Goal: Task Accomplishment & Management: Manage account settings

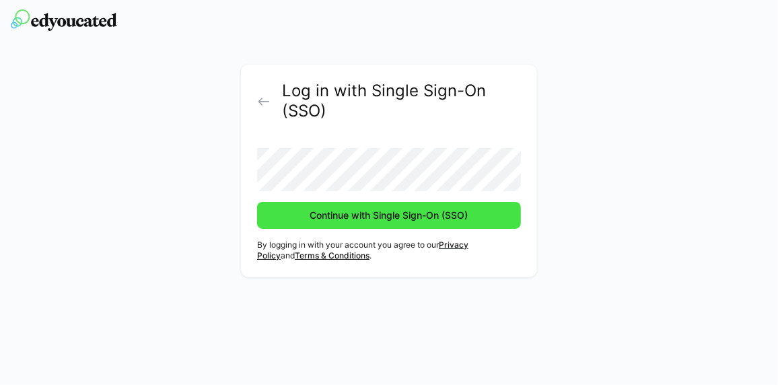
click at [369, 221] on span "Continue with Single Sign-On (SSO)" at bounding box center [389, 215] width 162 height 13
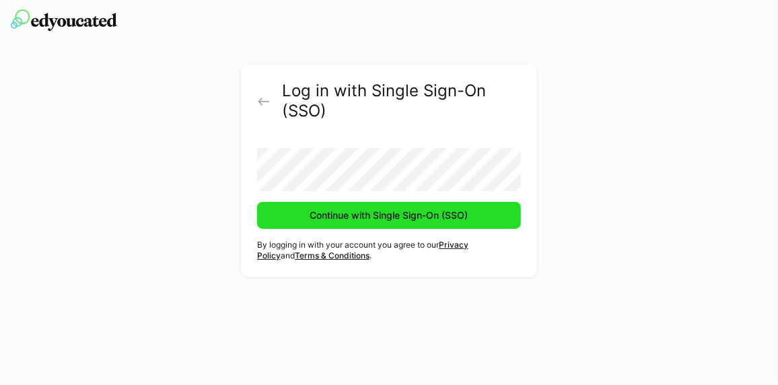
click at [372, 224] on span "Continue with Single Sign-On (SSO)" at bounding box center [389, 215] width 264 height 27
click at [369, 215] on span "Continue with Single Sign-On (SSO)" at bounding box center [389, 215] width 162 height 13
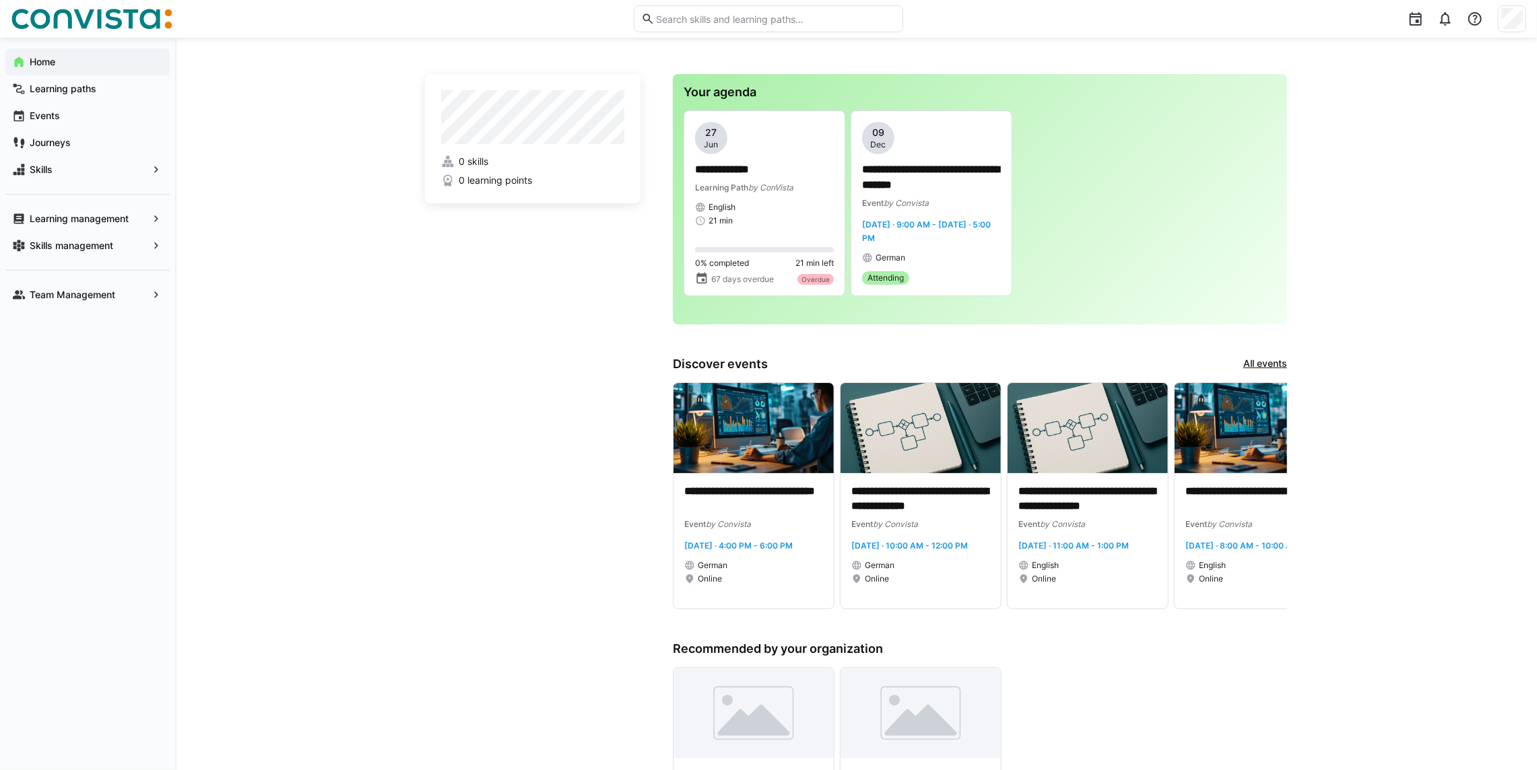
drag, startPoint x: 764, startPoint y: 1, endPoint x: 502, endPoint y: 426, distance: 499.1
click at [502, 384] on app-home-left "0 skills 0 learning points" at bounding box center [532, 622] width 215 height 1097
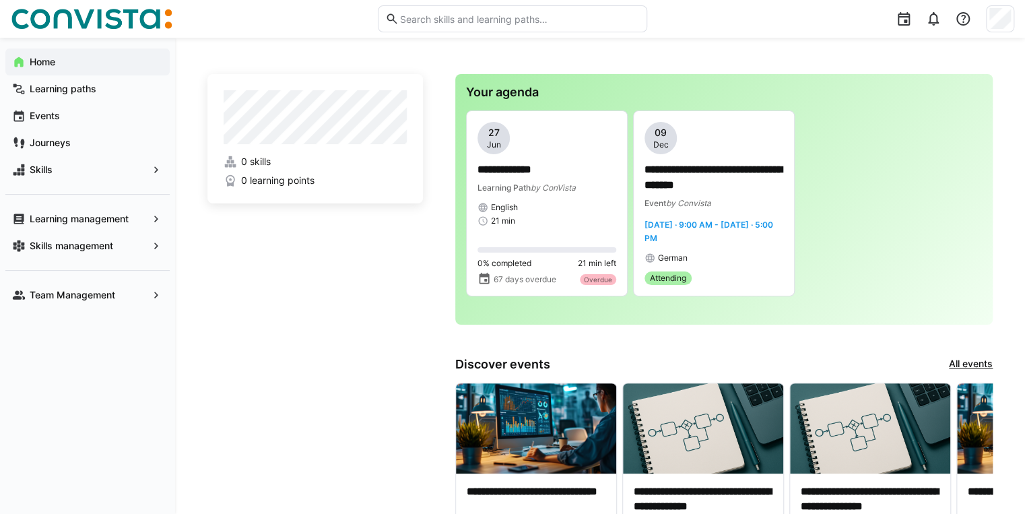
drag, startPoint x: 1229, startPoint y: 10, endPoint x: 364, endPoint y: 310, distance: 915.7
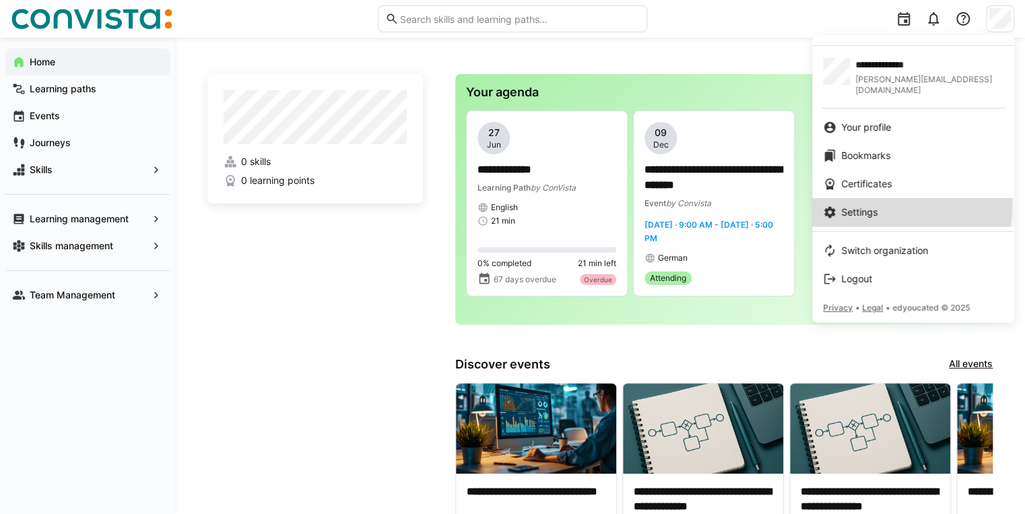
click at [778, 205] on span "Settings" at bounding box center [859, 211] width 36 height 13
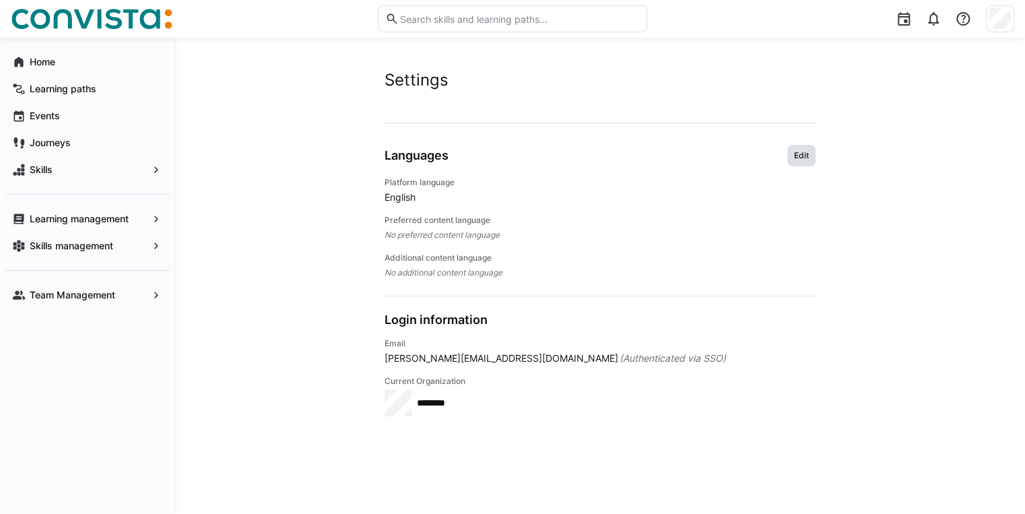
click at [778, 147] on span "Edit" at bounding box center [801, 156] width 28 height 22
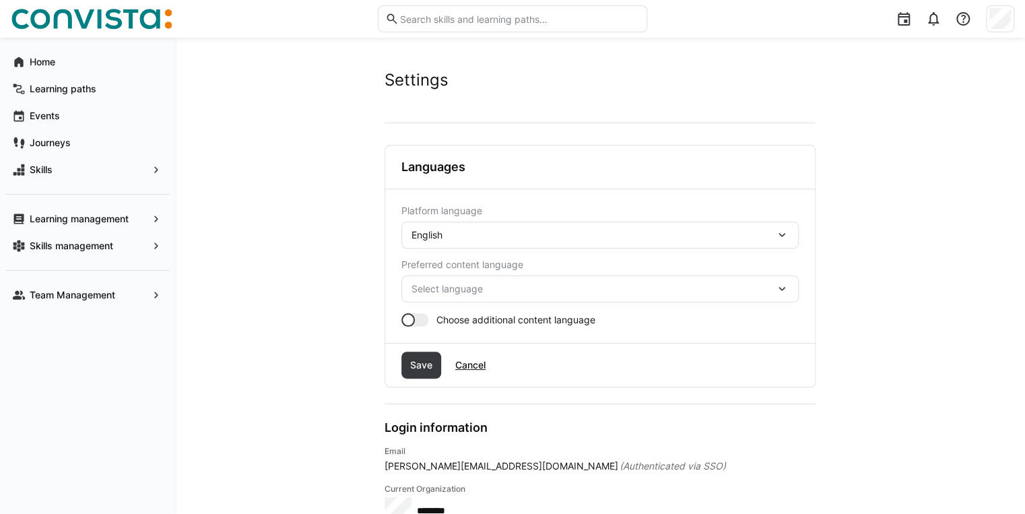
click at [621, 229] on div "English" at bounding box center [593, 235] width 364 height 12
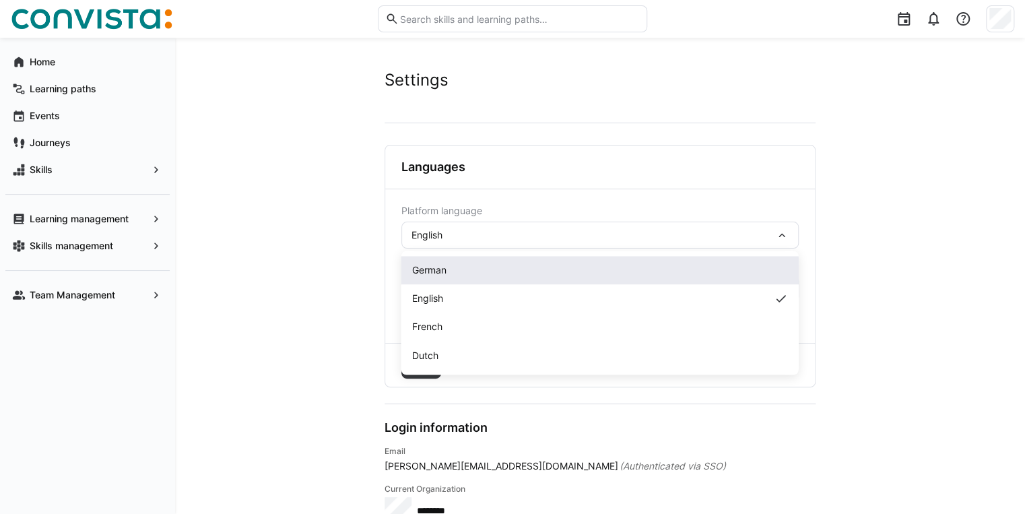
click at [593, 271] on div "German" at bounding box center [600, 269] width 376 height 13
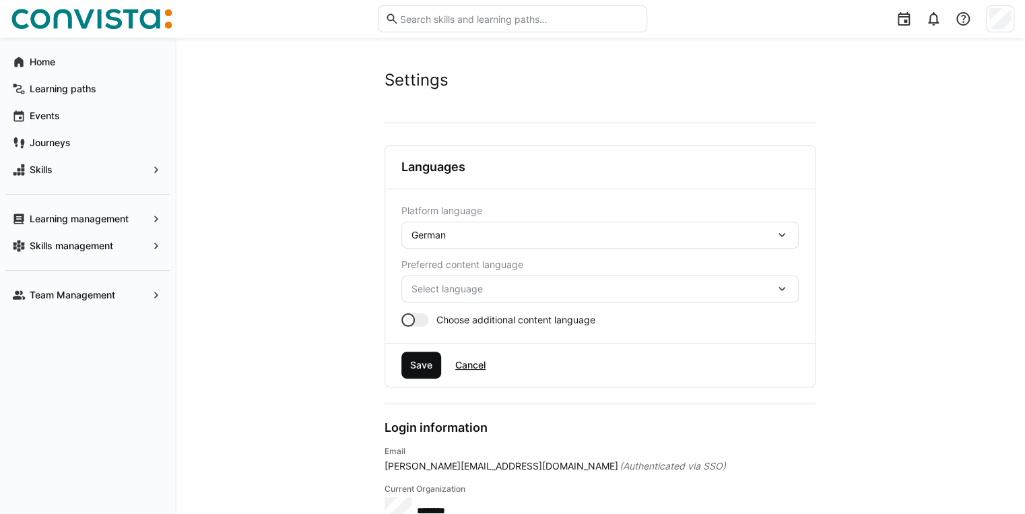
click at [417, 362] on span "Save" at bounding box center [421, 364] width 26 height 13
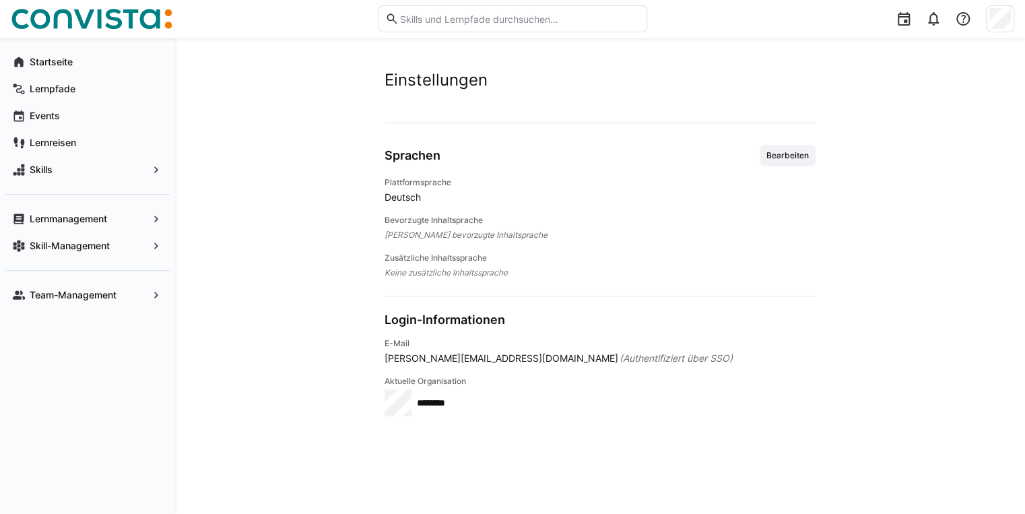
click at [106, 18] on img at bounding box center [92, 19] width 162 height 22
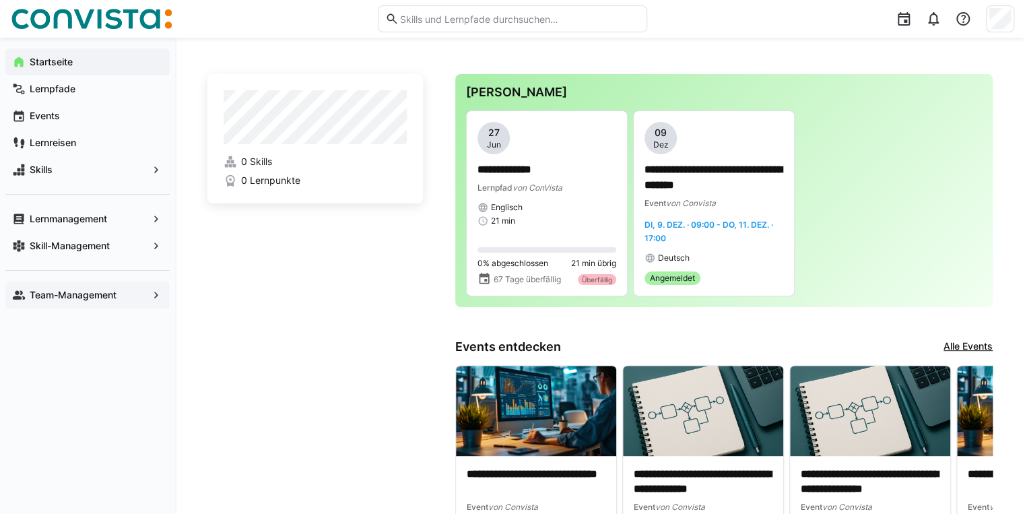
click at [0, 0] on app-navigation-label "Team-Management" at bounding box center [0, 0] width 0 height 0
click at [0, 0] on app-navigation-label "Skill-Management" at bounding box center [0, 0] width 0 height 0
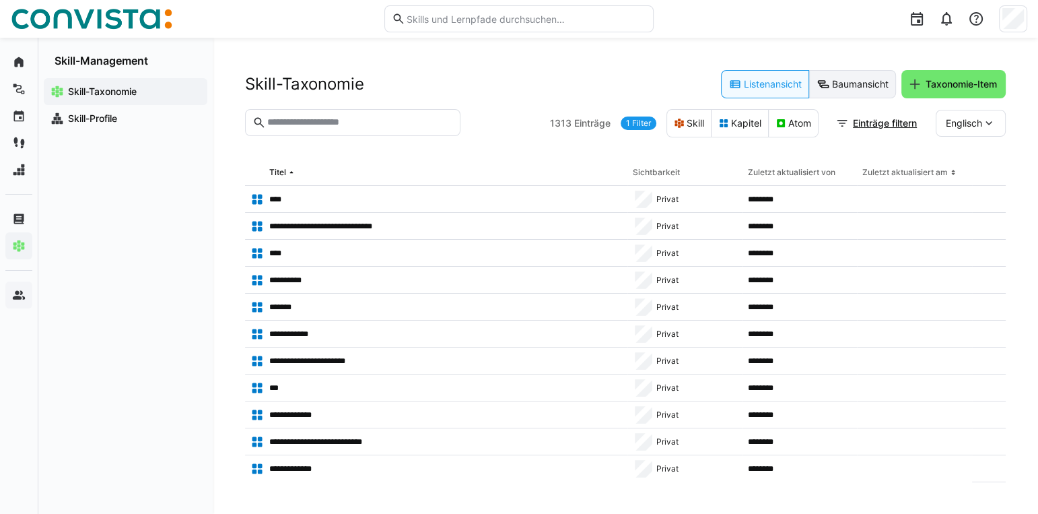
click at [778, 79] on eds-button-option "Baumansicht" at bounding box center [852, 84] width 87 height 28
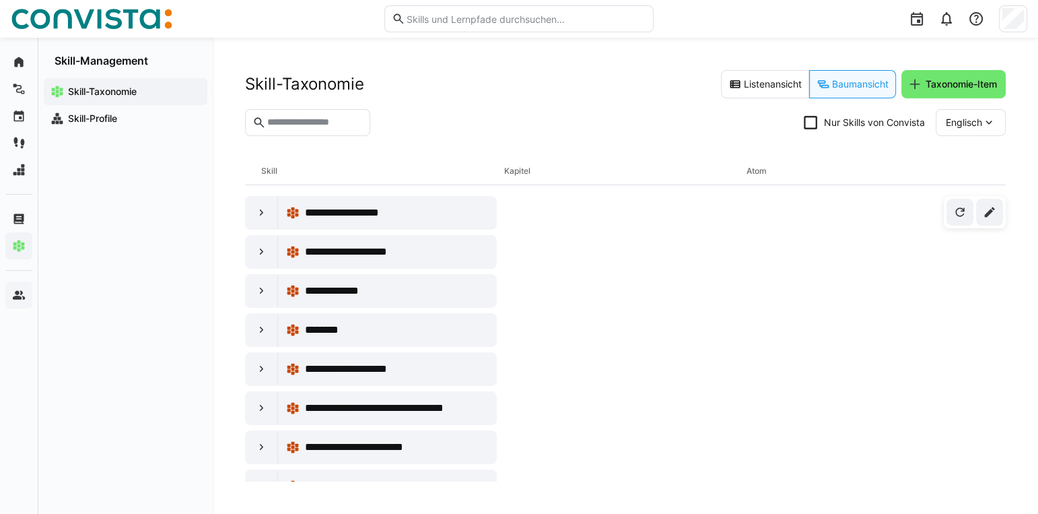
click at [778, 122] on div "Englisch" at bounding box center [971, 122] width 70 height 27
click at [778, 184] on span "Deutsch" at bounding box center [964, 186] width 36 height 13
click at [363, 121] on input "text" at bounding box center [314, 122] width 97 height 12
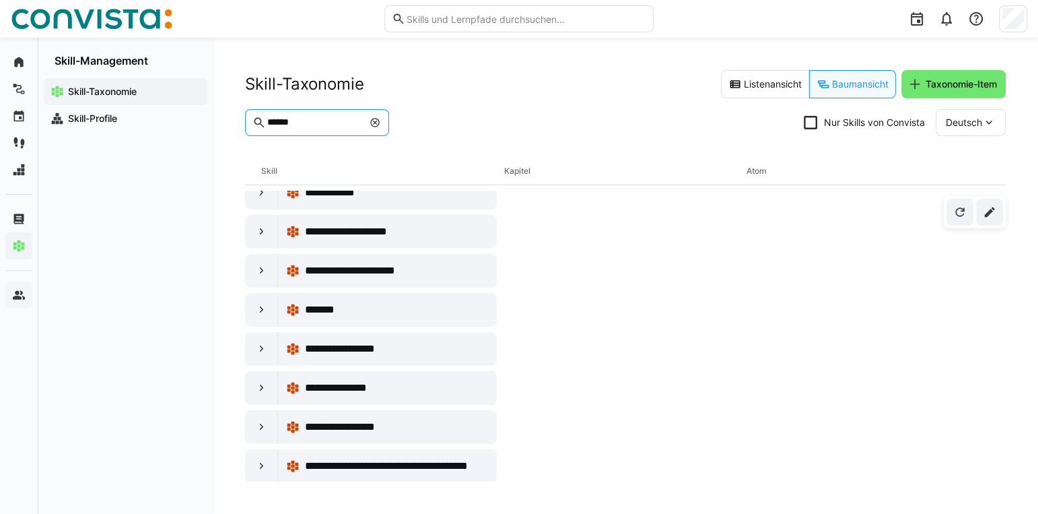
scroll to position [176, 0]
click at [258, 354] on div at bounding box center [262, 349] width 32 height 32
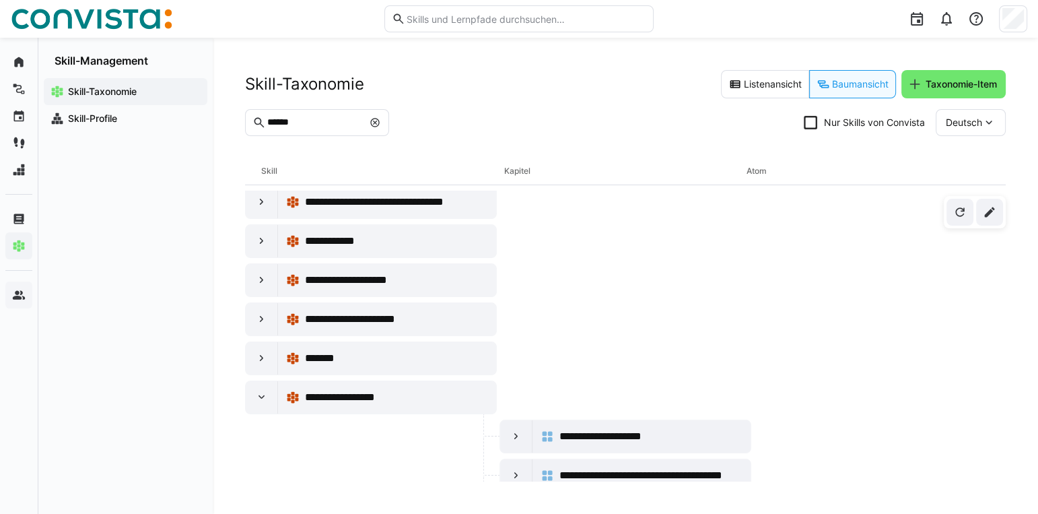
scroll to position [127, 0]
click at [302, 124] on input "******" at bounding box center [314, 122] width 97 height 12
type input "*"
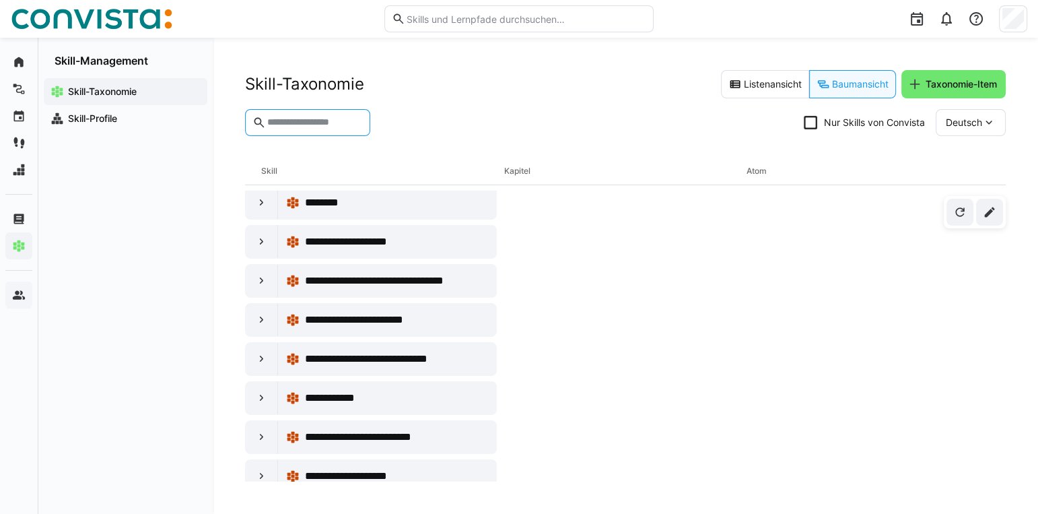
scroll to position [205, 0]
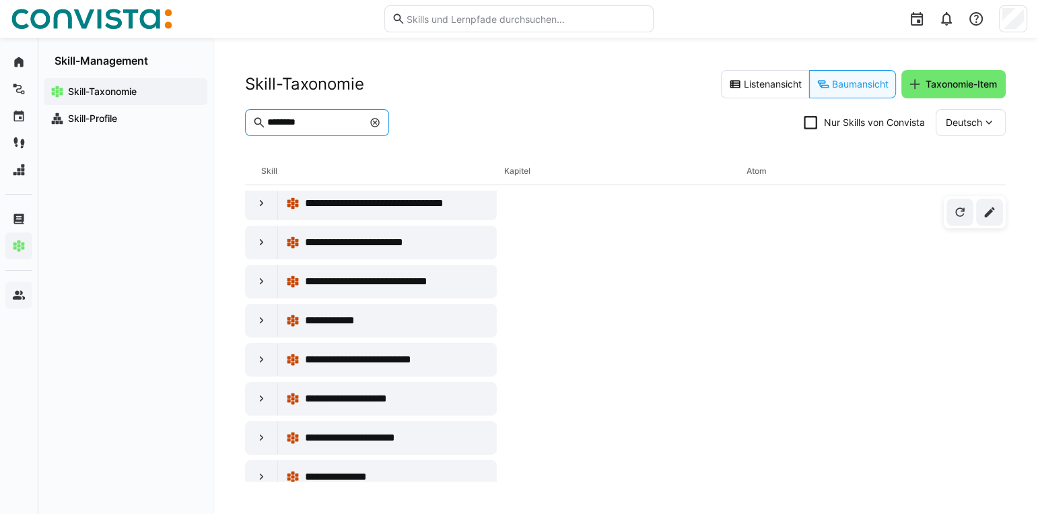
type input "********"
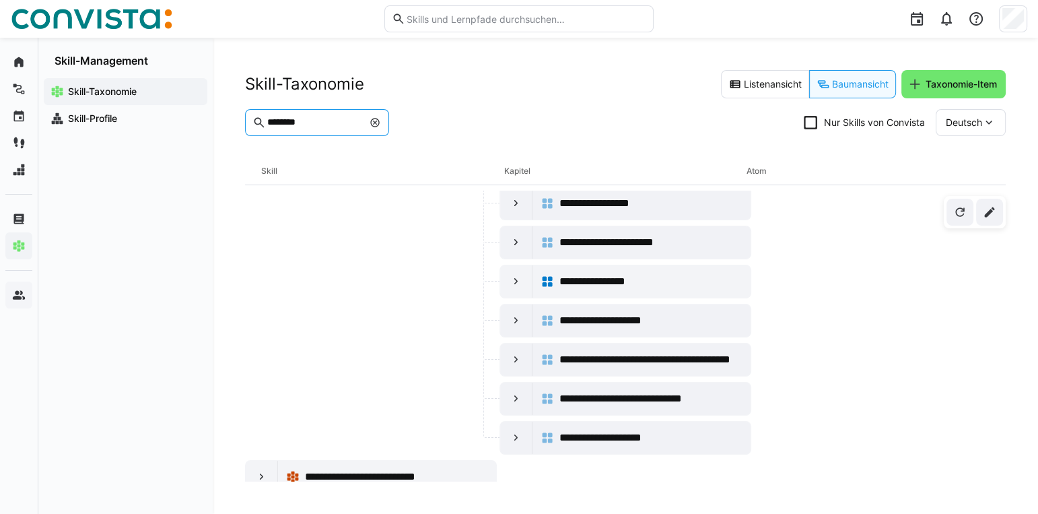
scroll to position [0, 0]
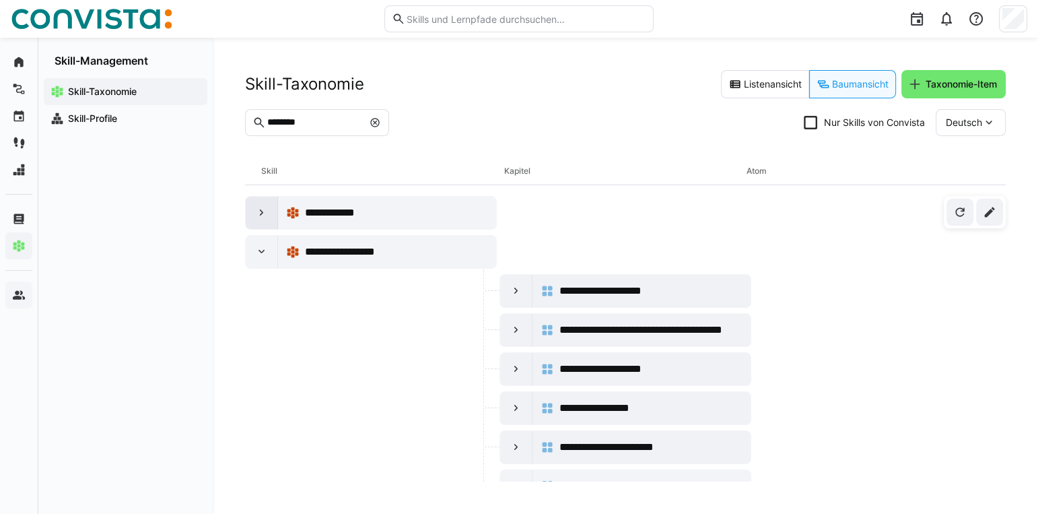
click at [256, 212] on eds-icon at bounding box center [261, 212] width 13 height 13
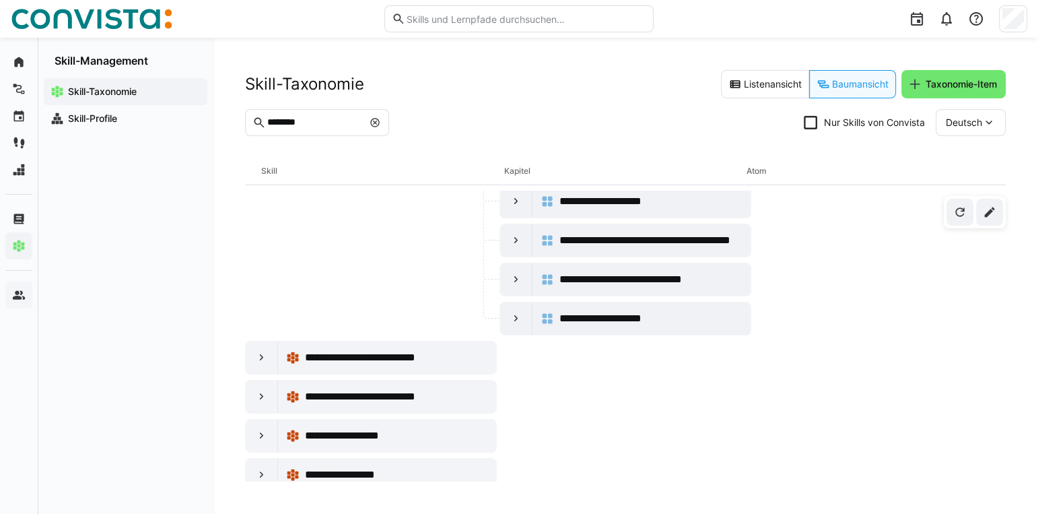
scroll to position [839, 0]
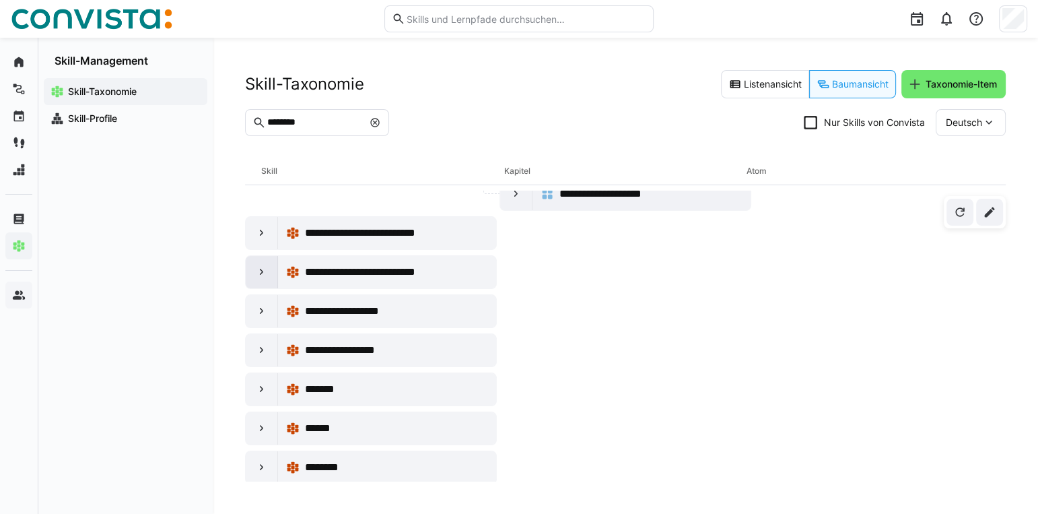
click at [253, 269] on div at bounding box center [262, 272] width 32 height 32
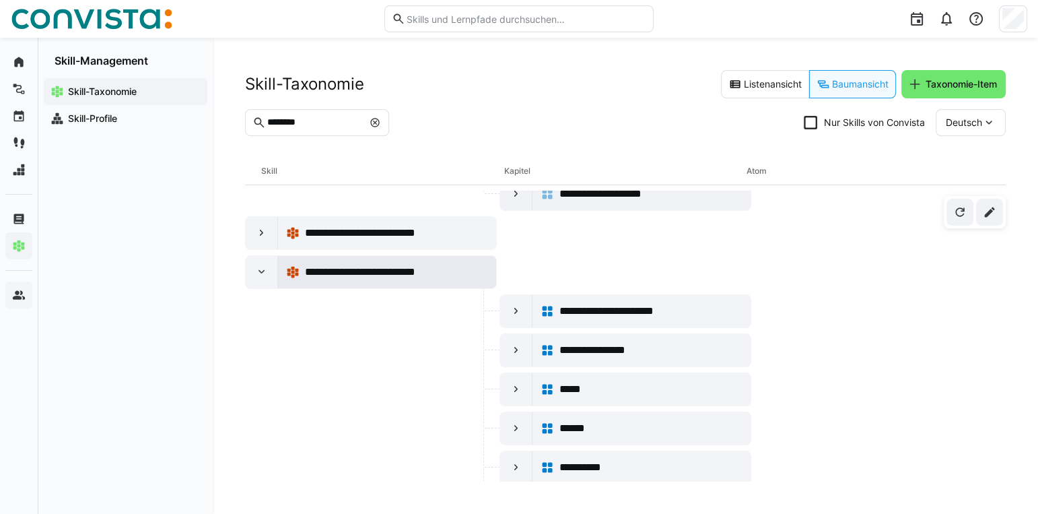
click at [339, 264] on span "**********" at bounding box center [386, 272] width 163 height 16
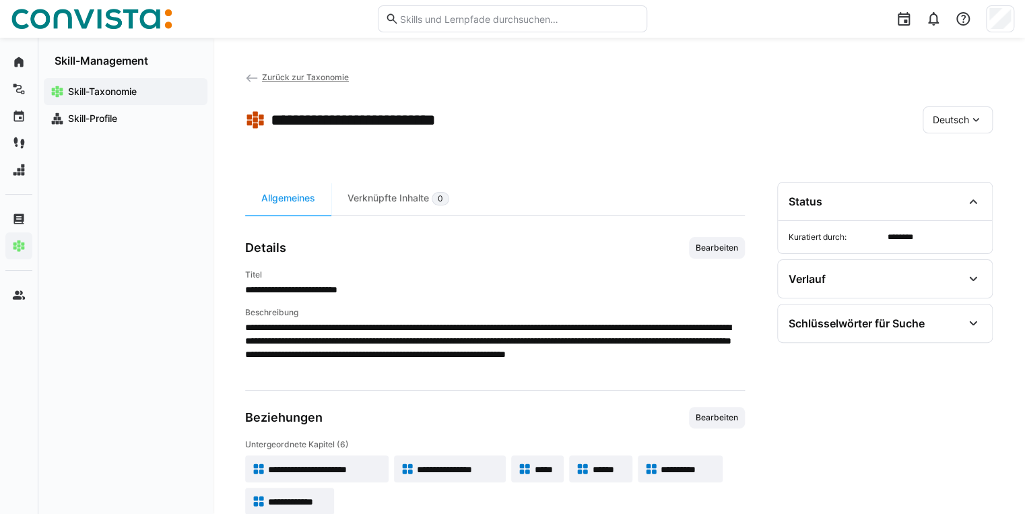
click at [247, 75] on eds-icon at bounding box center [251, 77] width 13 height 13
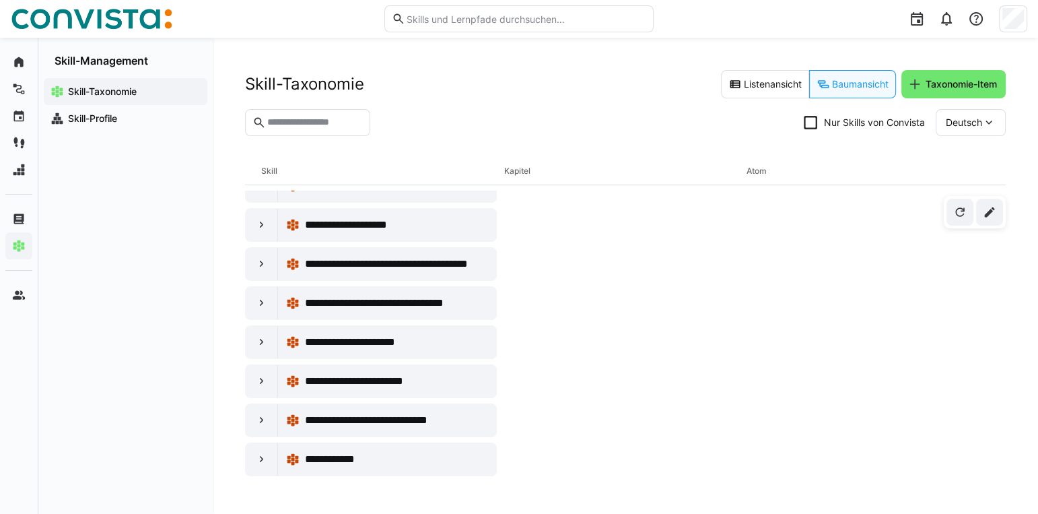
scroll to position [150, 0]
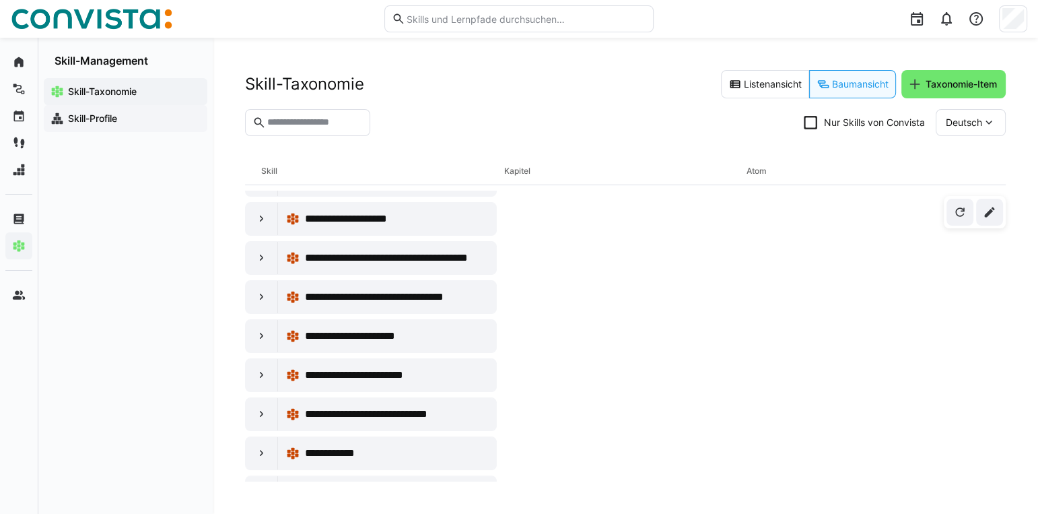
click at [0, 0] on app-navigation-label "Skill-Profile" at bounding box center [0, 0] width 0 height 0
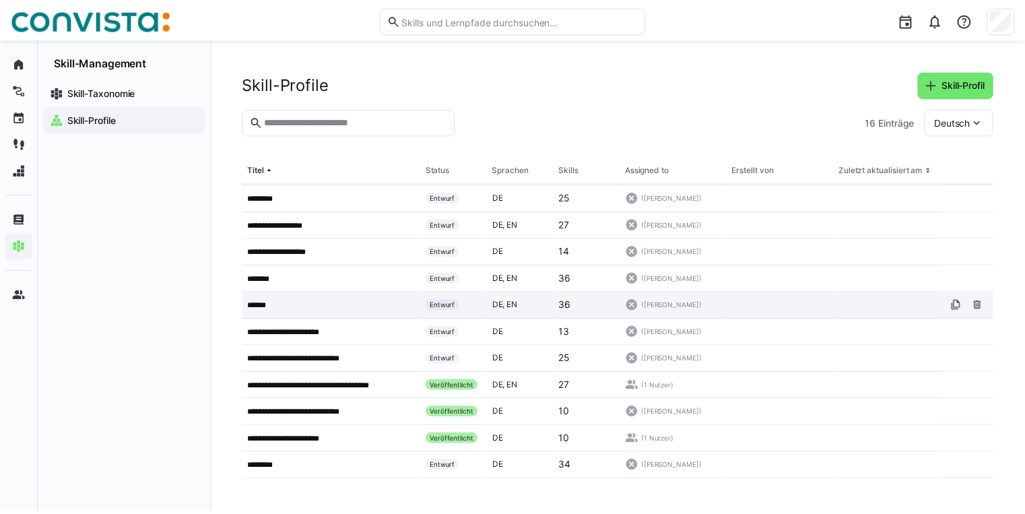
scroll to position [132, 0]
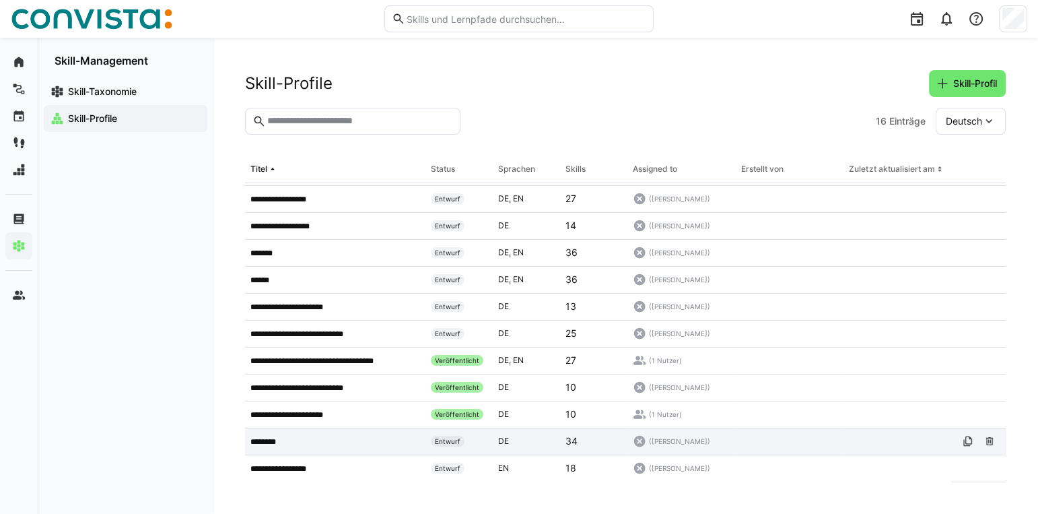
click at [279, 436] on p "********" at bounding box center [265, 441] width 31 height 11
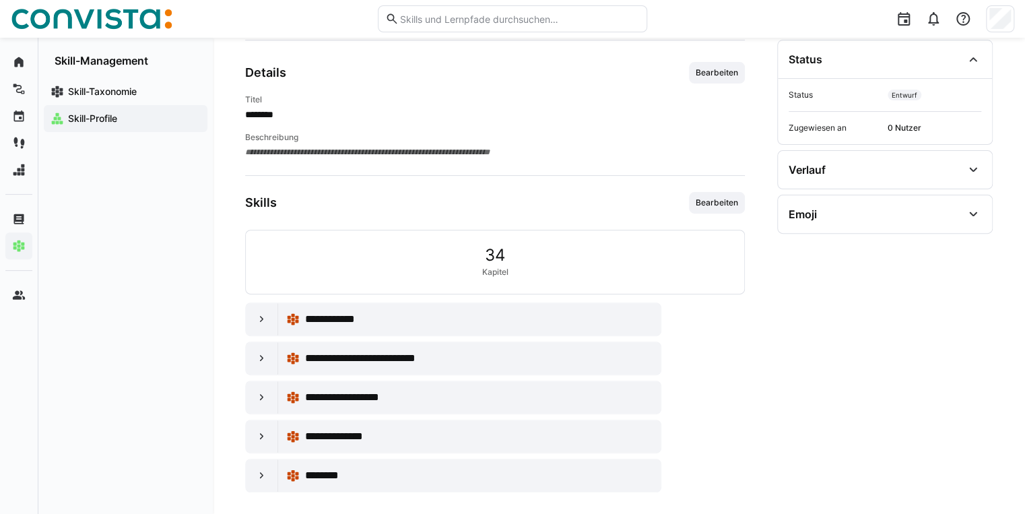
scroll to position [135, 0]
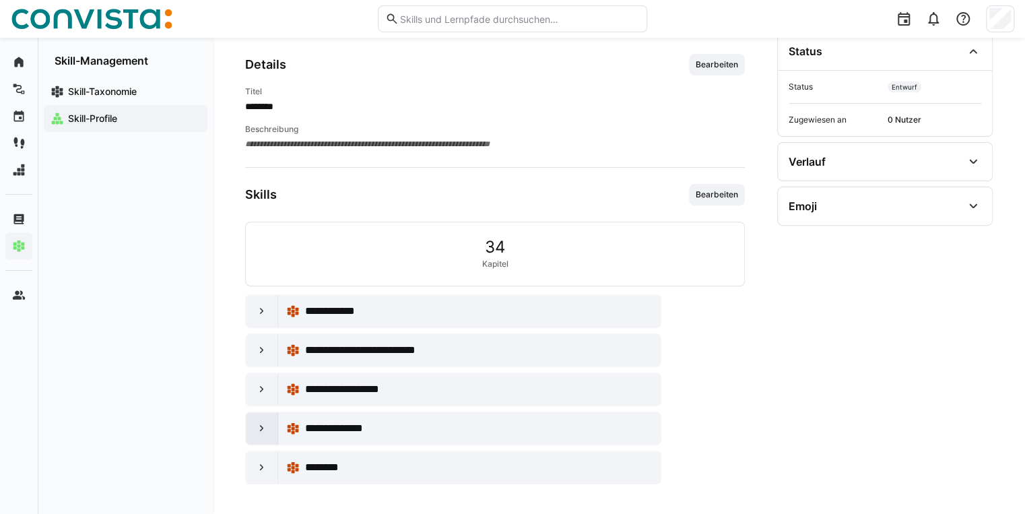
click at [262, 426] on eds-icon at bounding box center [261, 428] width 13 height 13
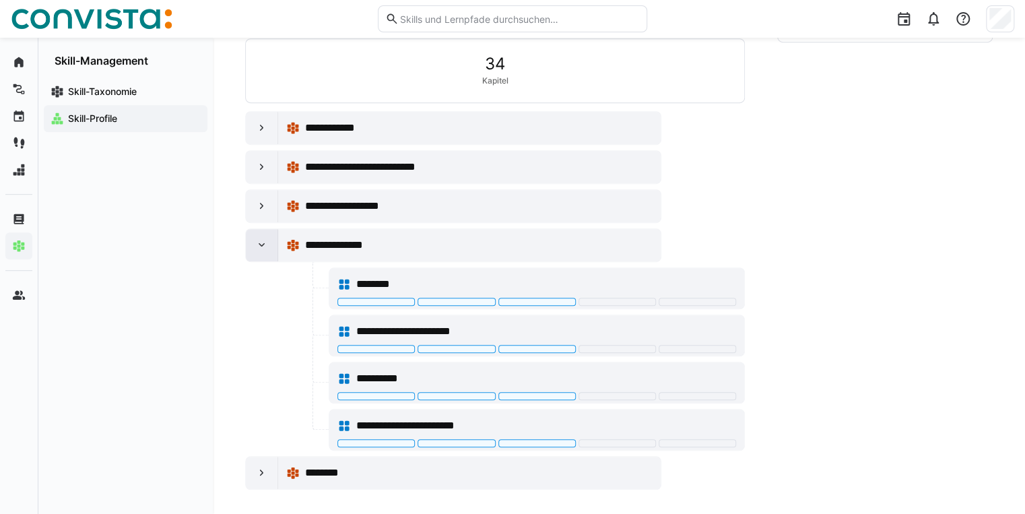
scroll to position [321, 0]
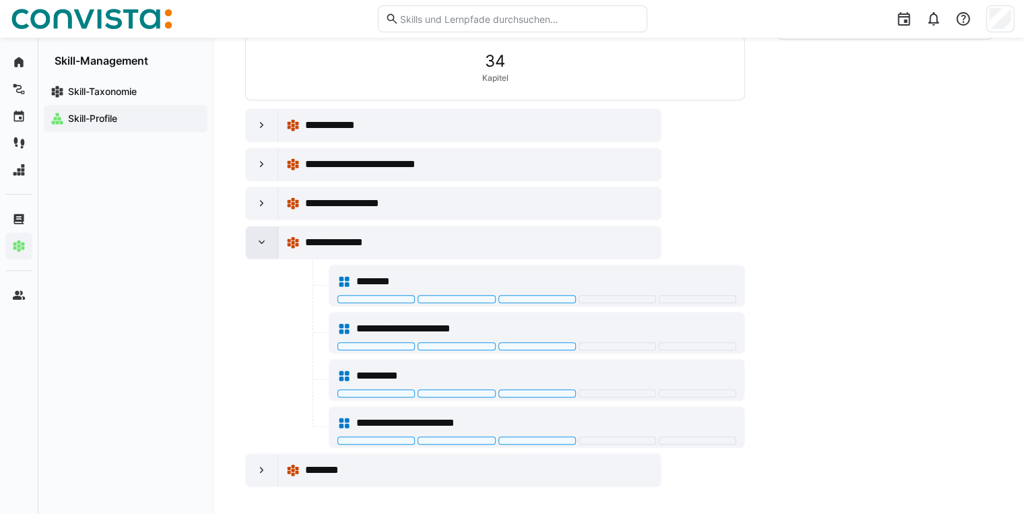
click at [261, 242] on eds-icon at bounding box center [261, 242] width 13 height 13
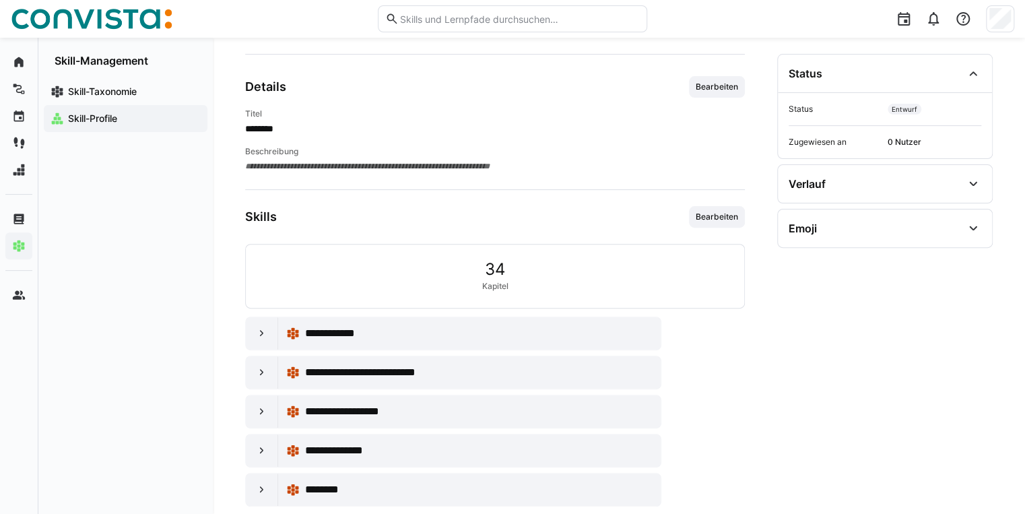
scroll to position [135, 0]
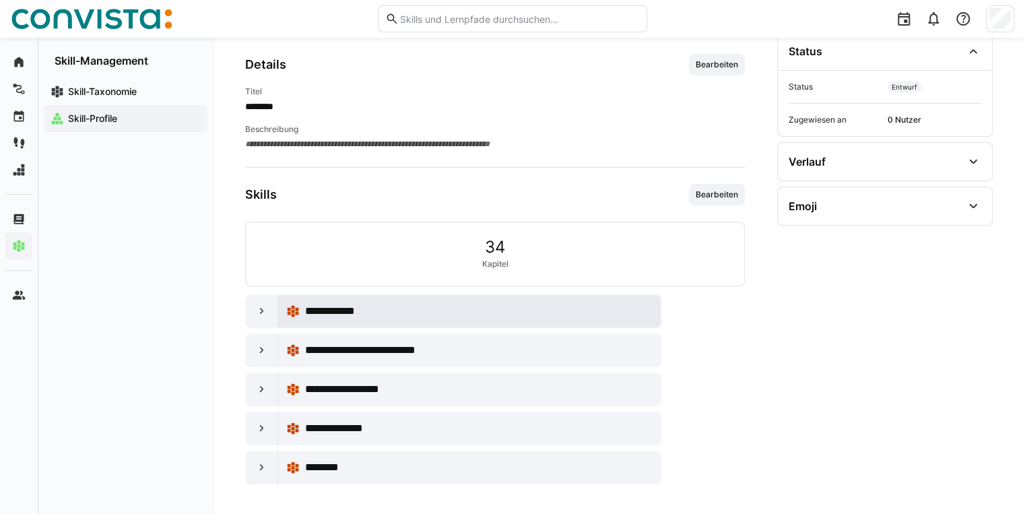
click at [394, 306] on div "**********" at bounding box center [478, 311] width 347 height 16
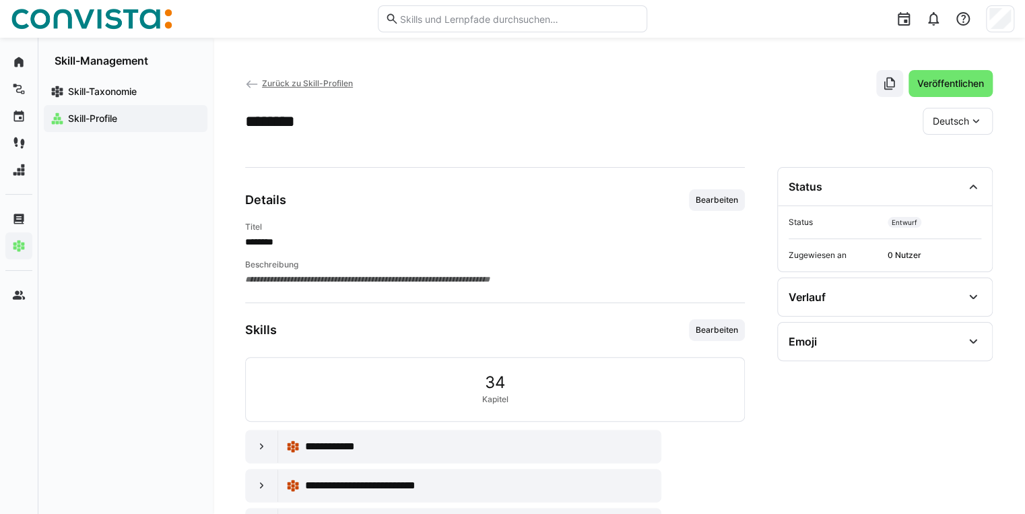
scroll to position [20, 0]
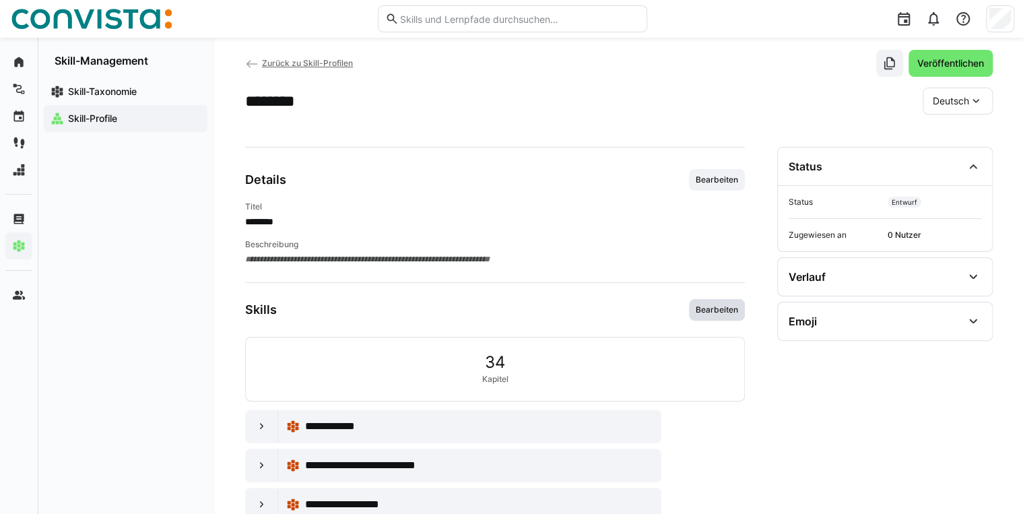
click at [715, 302] on span "Bearbeiten" at bounding box center [717, 310] width 56 height 22
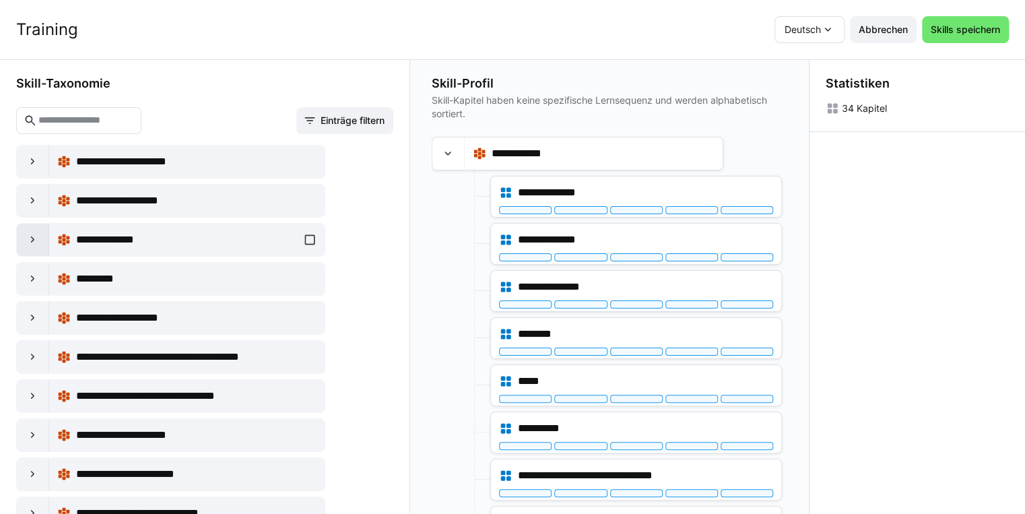
click at [36, 242] on eds-icon at bounding box center [32, 239] width 13 height 13
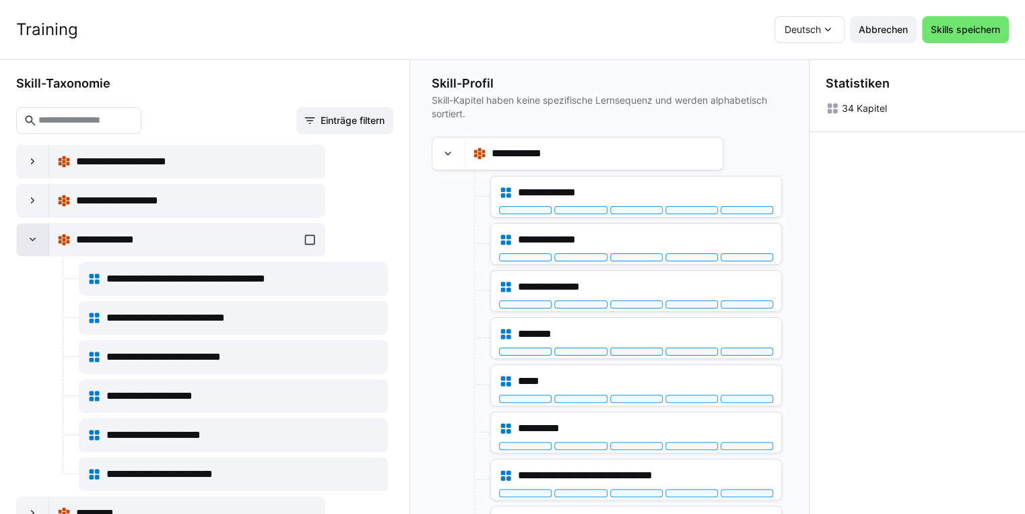
click at [26, 245] on eds-icon at bounding box center [32, 239] width 13 height 13
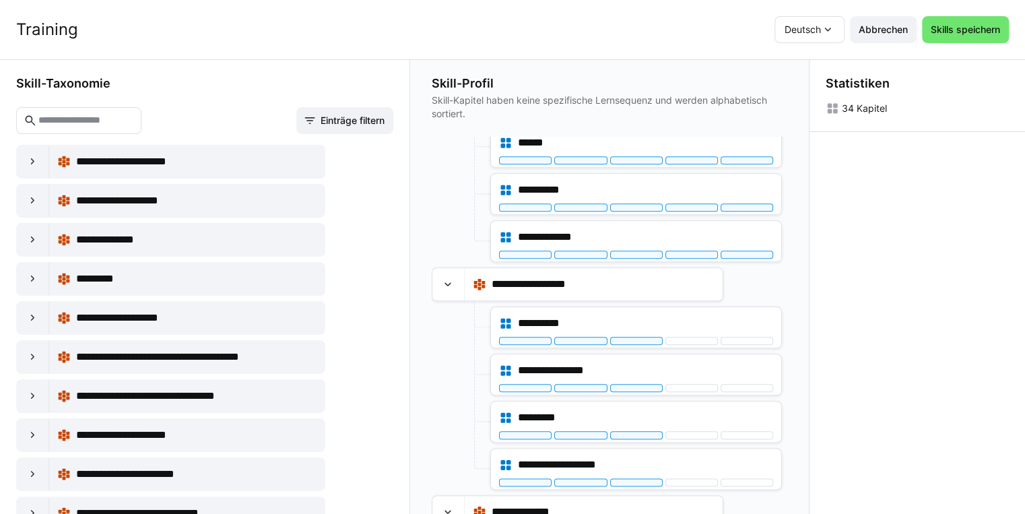
scroll to position [704, 0]
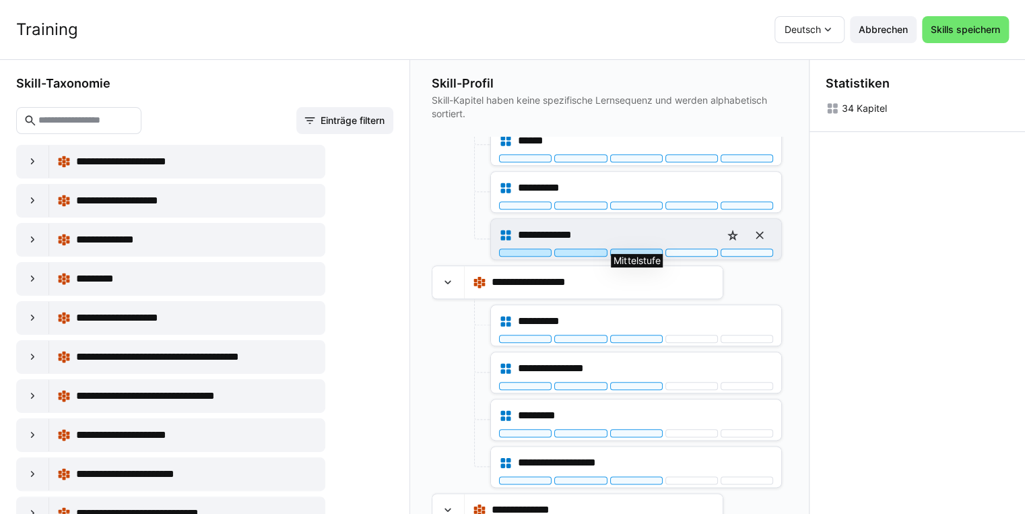
click at [634, 248] on div at bounding box center [636, 252] width 53 height 8
click at [758, 248] on div at bounding box center [746, 252] width 53 height 8
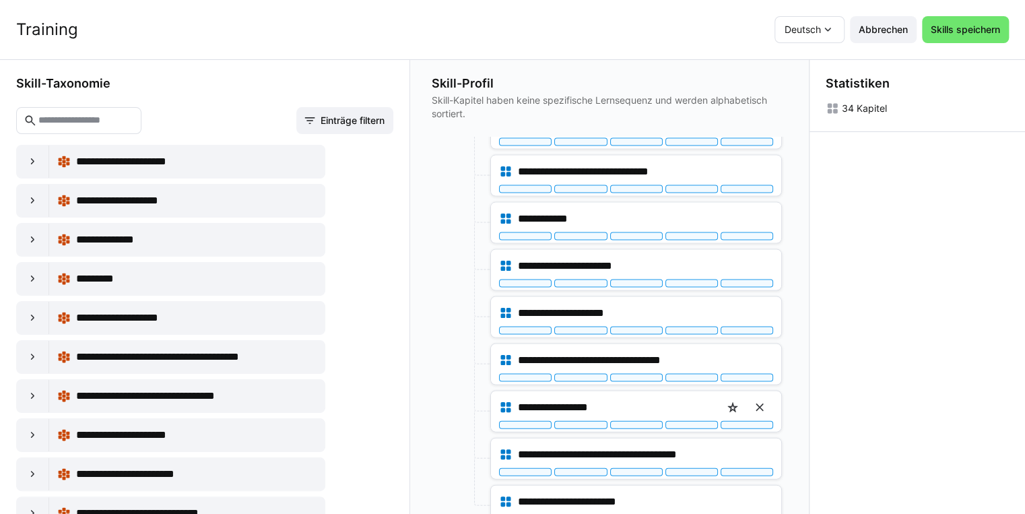
scroll to position [0, 0]
click at [894, 25] on span "Abbrechen" at bounding box center [883, 29] width 53 height 13
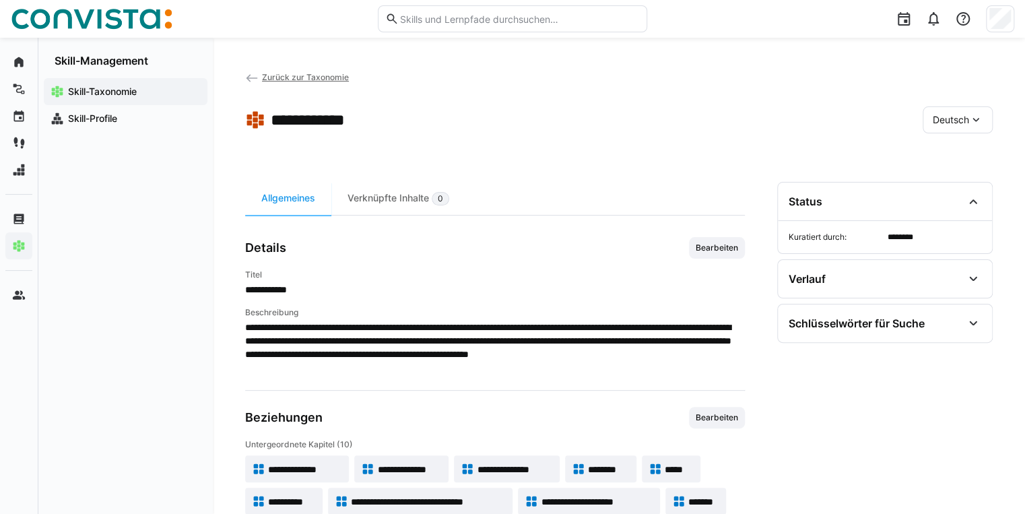
scroll to position [65, 0]
